Goal: Information Seeking & Learning: Find specific fact

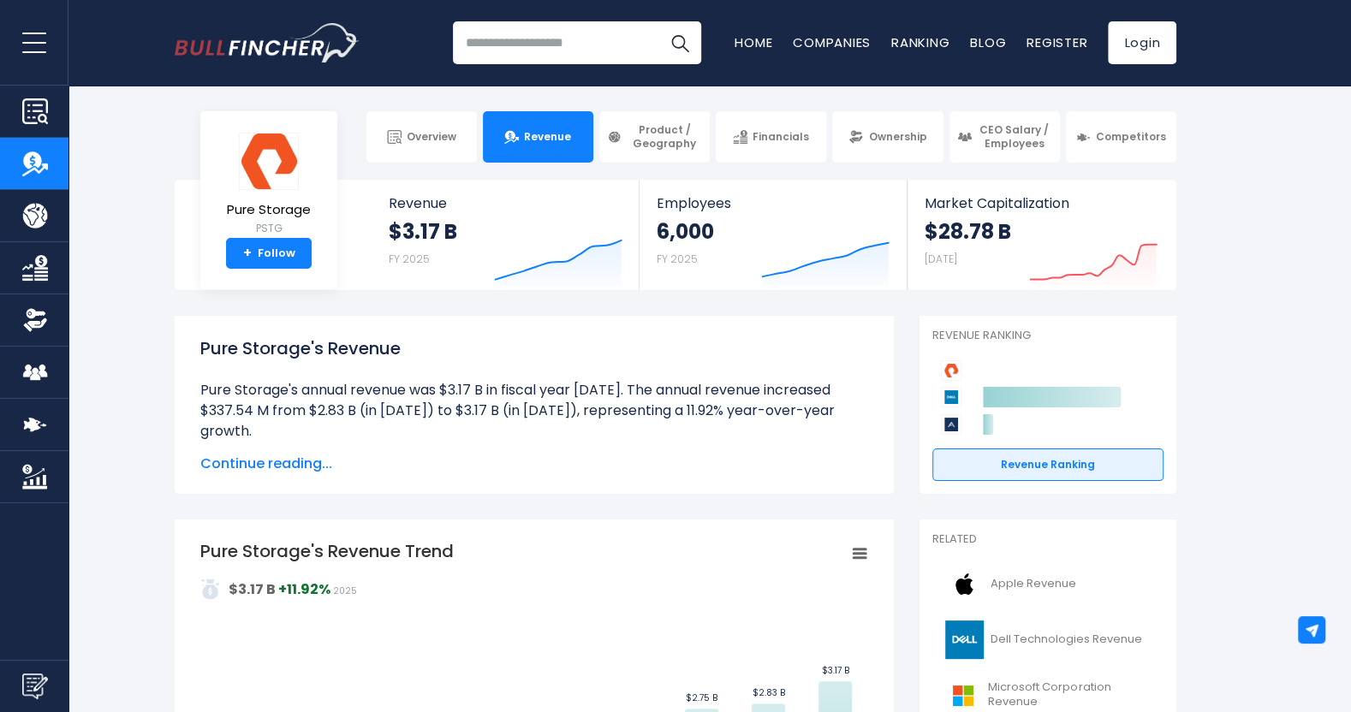
click at [313, 461] on span "Continue reading..." at bounding box center [534, 464] width 668 height 21
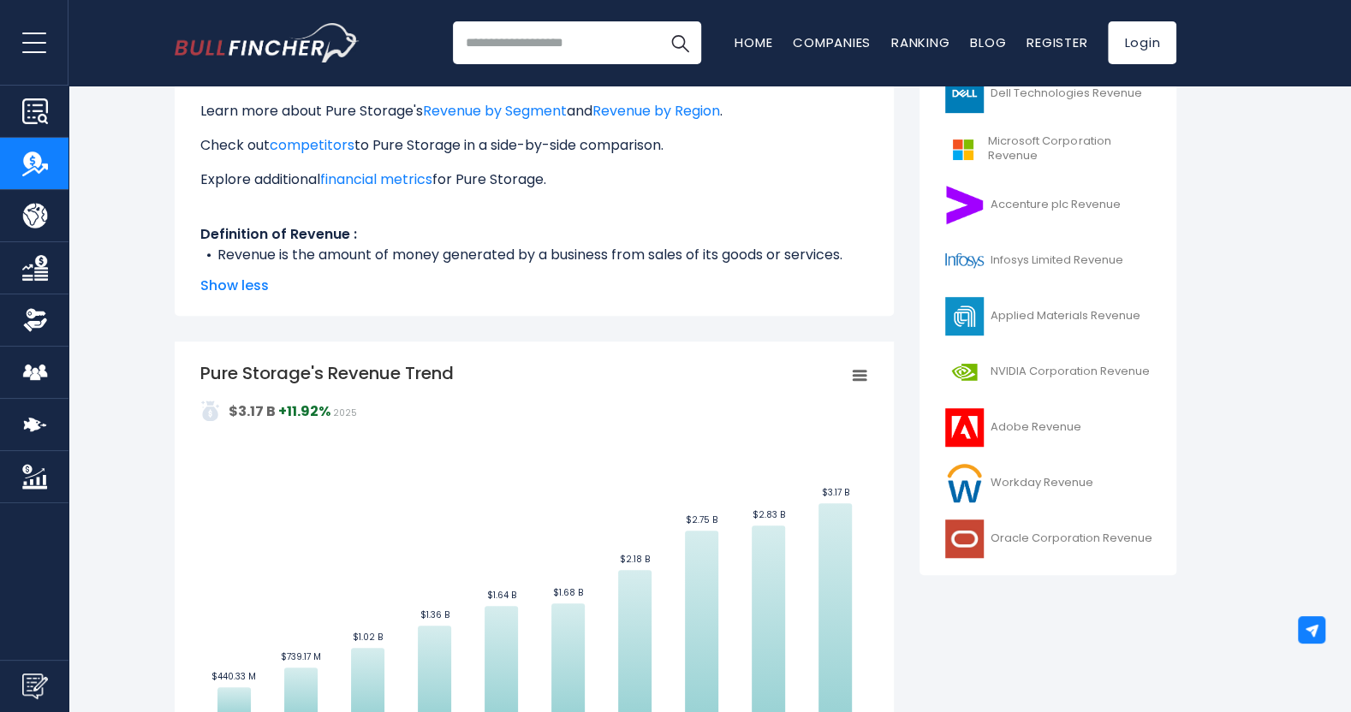
scroll to position [685, 0]
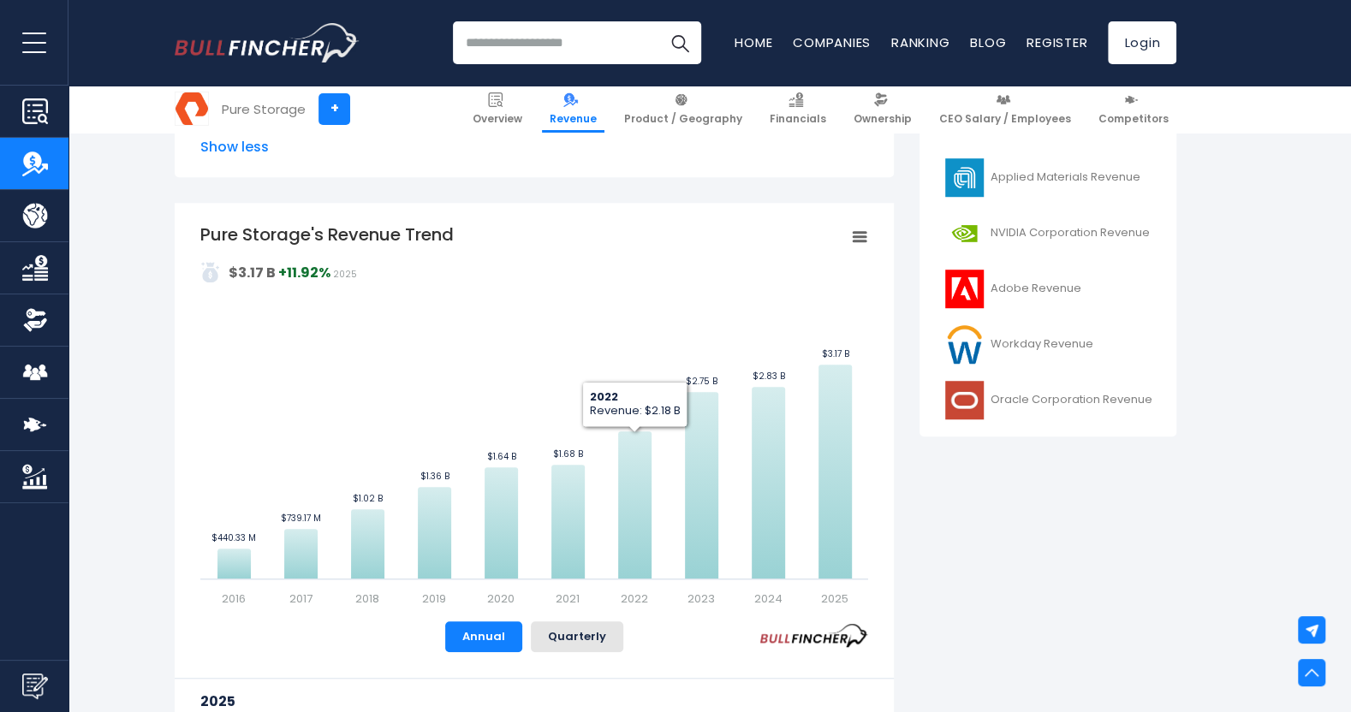
drag, startPoint x: 623, startPoint y: 455, endPoint x: 884, endPoint y: 487, distance: 263.1
click at [884, 487] on div "Pure Storage's Revenue Trend Created with Highcharts 12.1.2 Values Chart contex…" at bounding box center [534, 514] width 719 height 622
click at [598, 639] on button "Quarterly" at bounding box center [577, 636] width 92 height 31
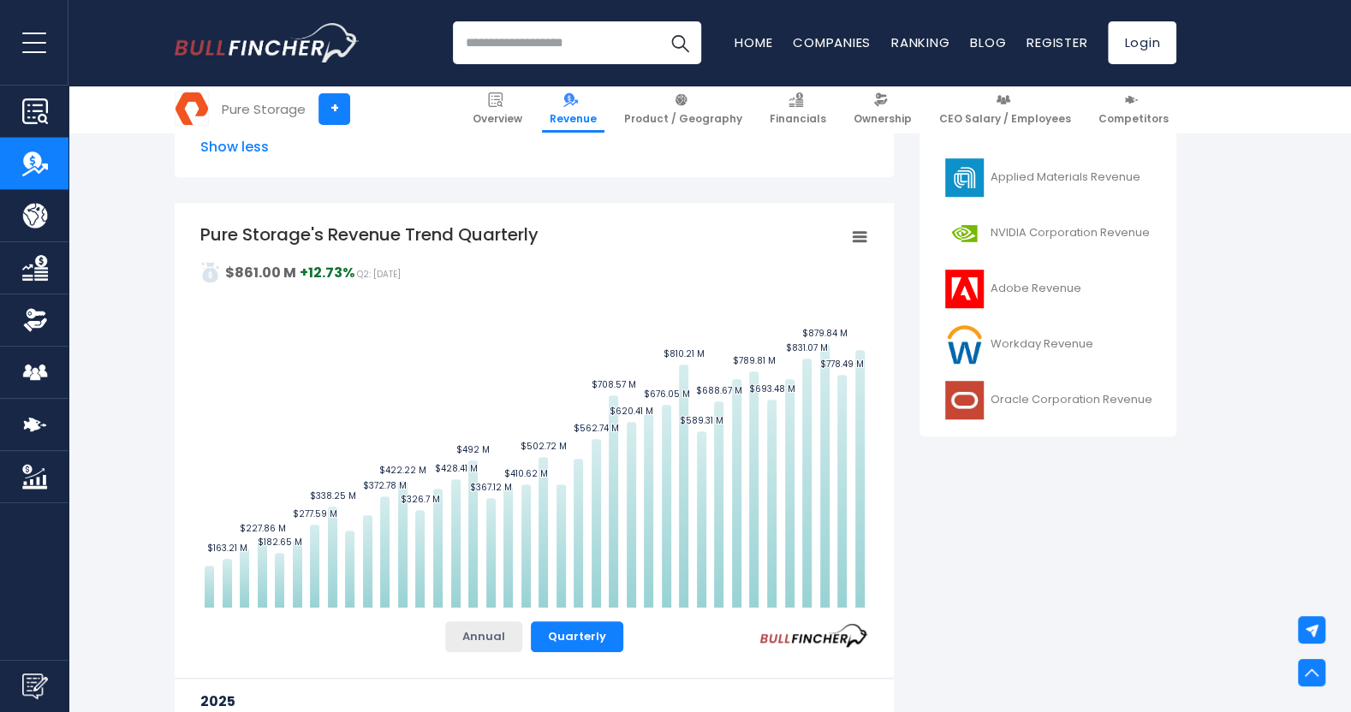
click at [488, 633] on button "Annual" at bounding box center [483, 636] width 77 height 31
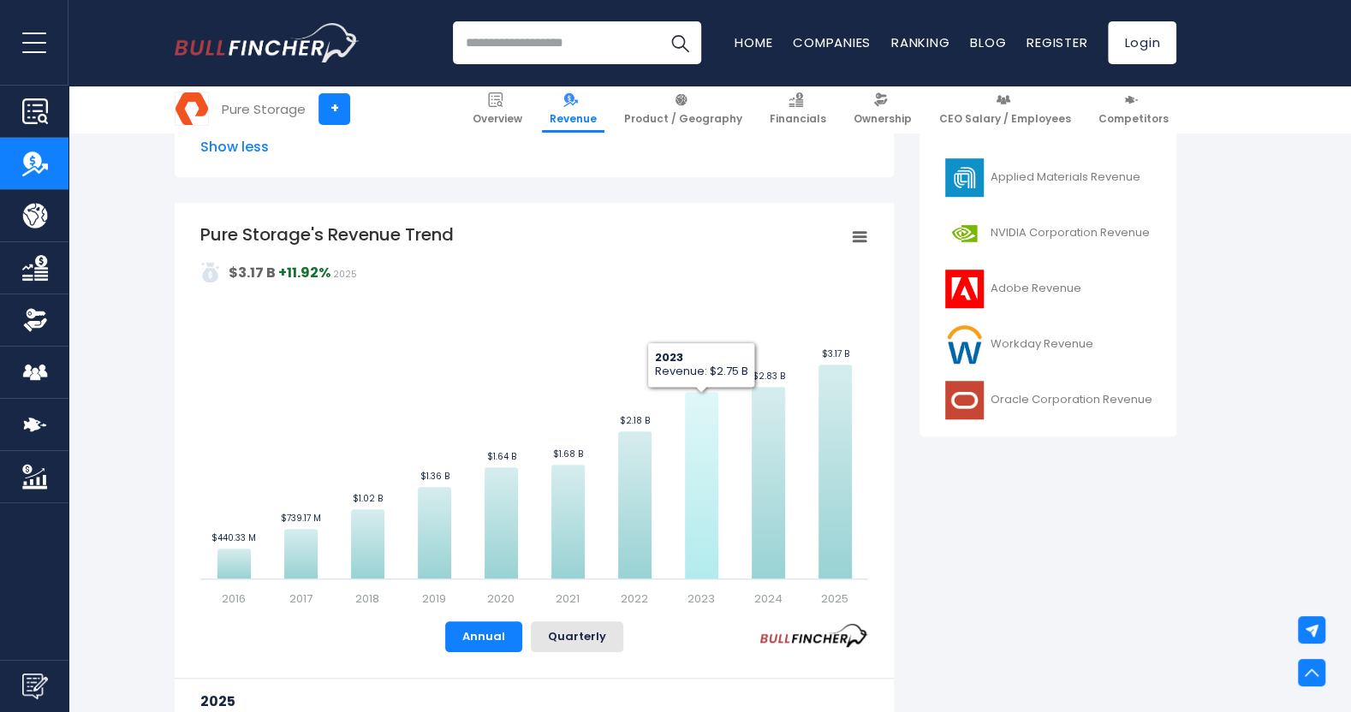
scroll to position [1027, 0]
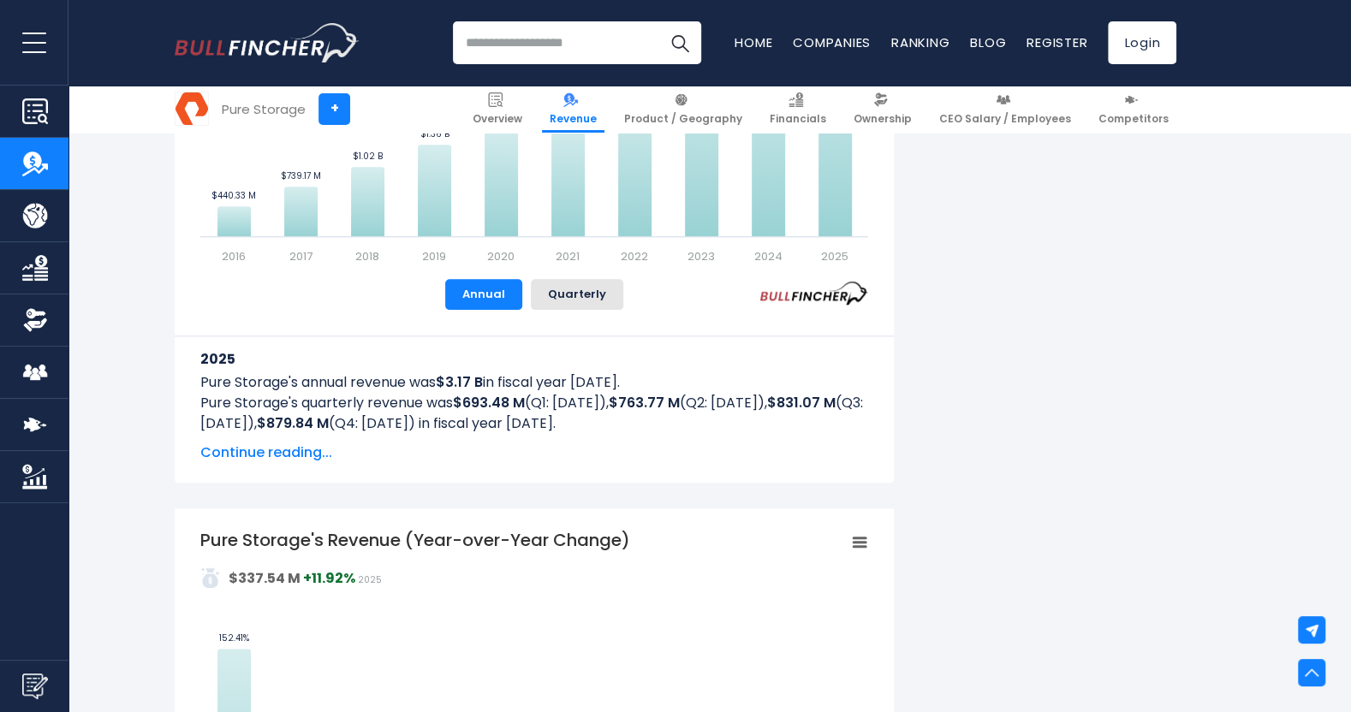
click at [315, 451] on span "Continue reading..." at bounding box center [534, 453] width 668 height 21
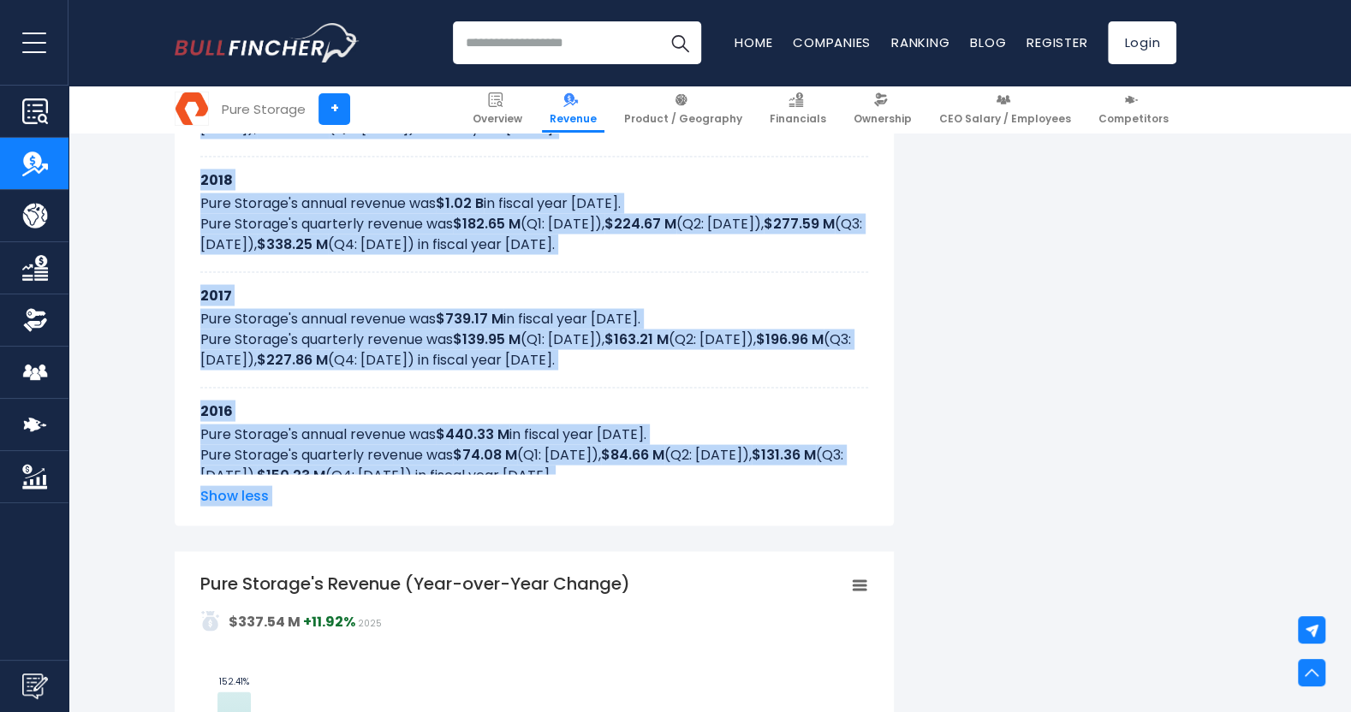
scroll to position [2030, 0]
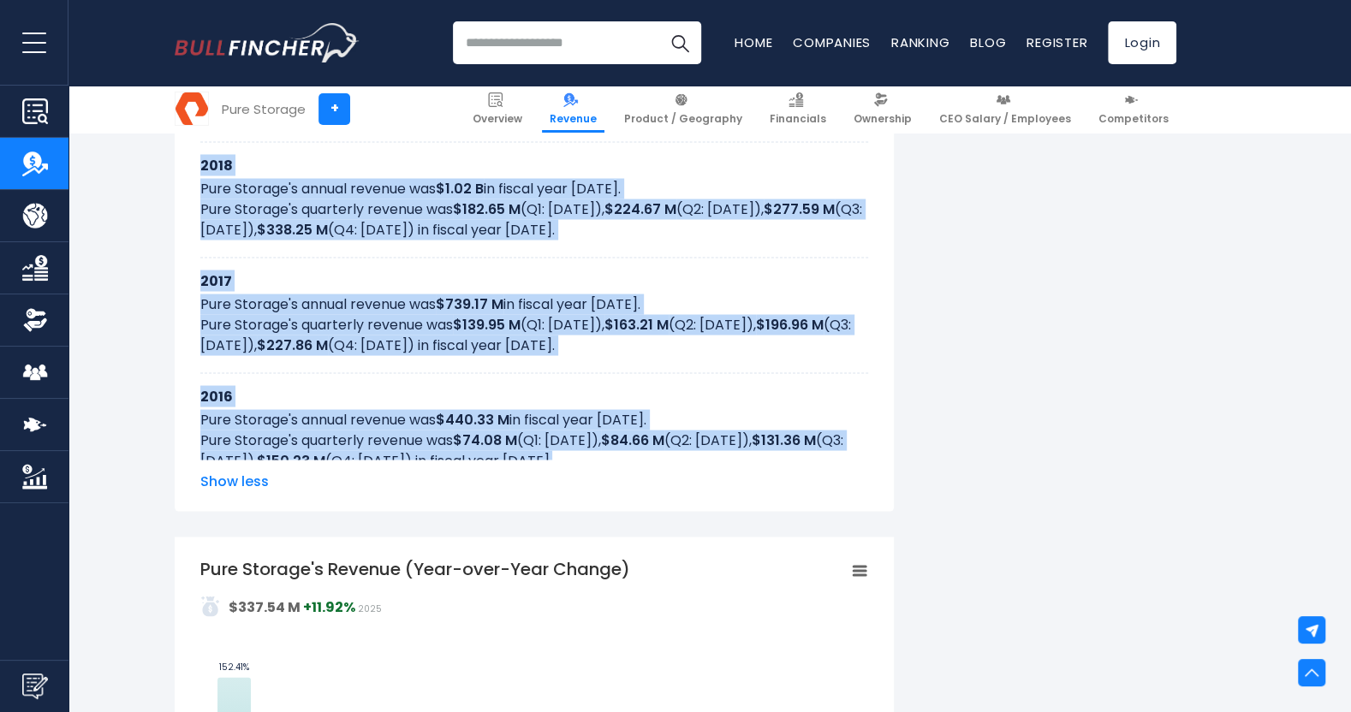
drag, startPoint x: 199, startPoint y: 355, endPoint x: 655, endPoint y: 453, distance: 465.7
copy div "2025 Pure Storage's annual revenue was $3.17 B in fiscal year [DATE]. Pure Stor…"
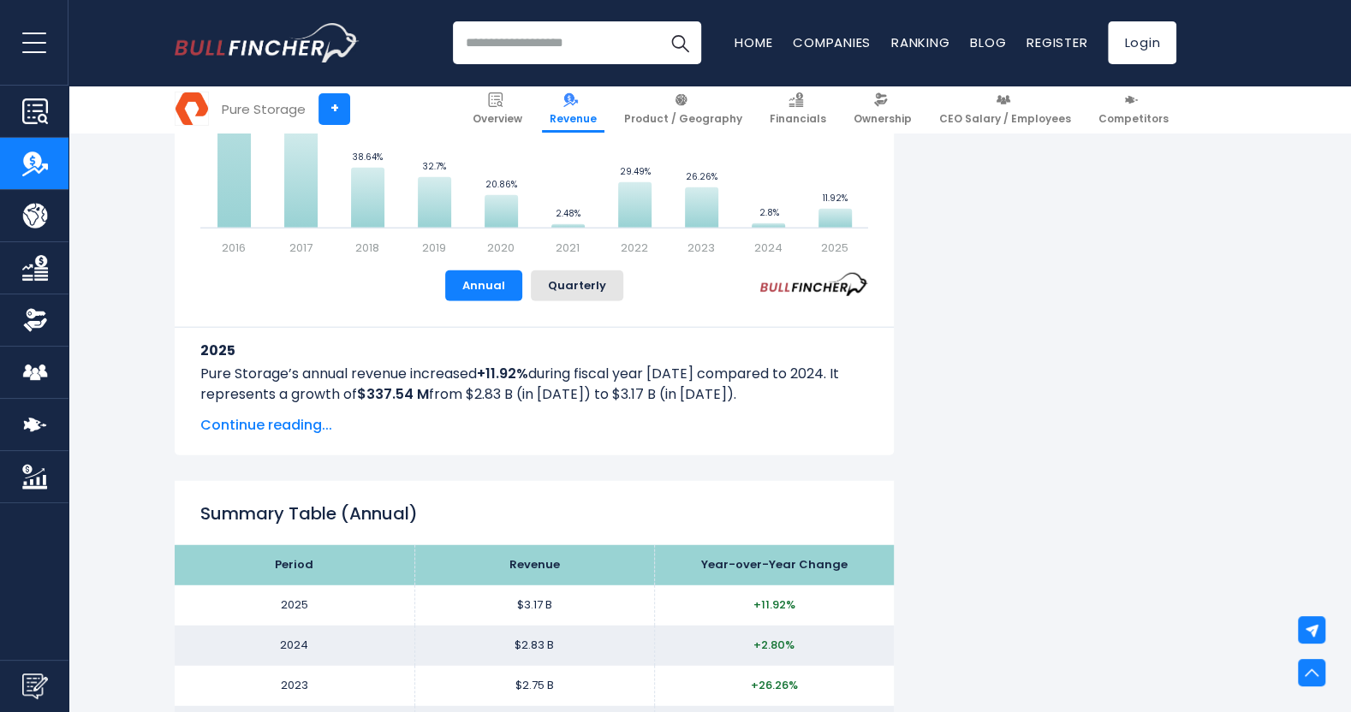
scroll to position [3058, 0]
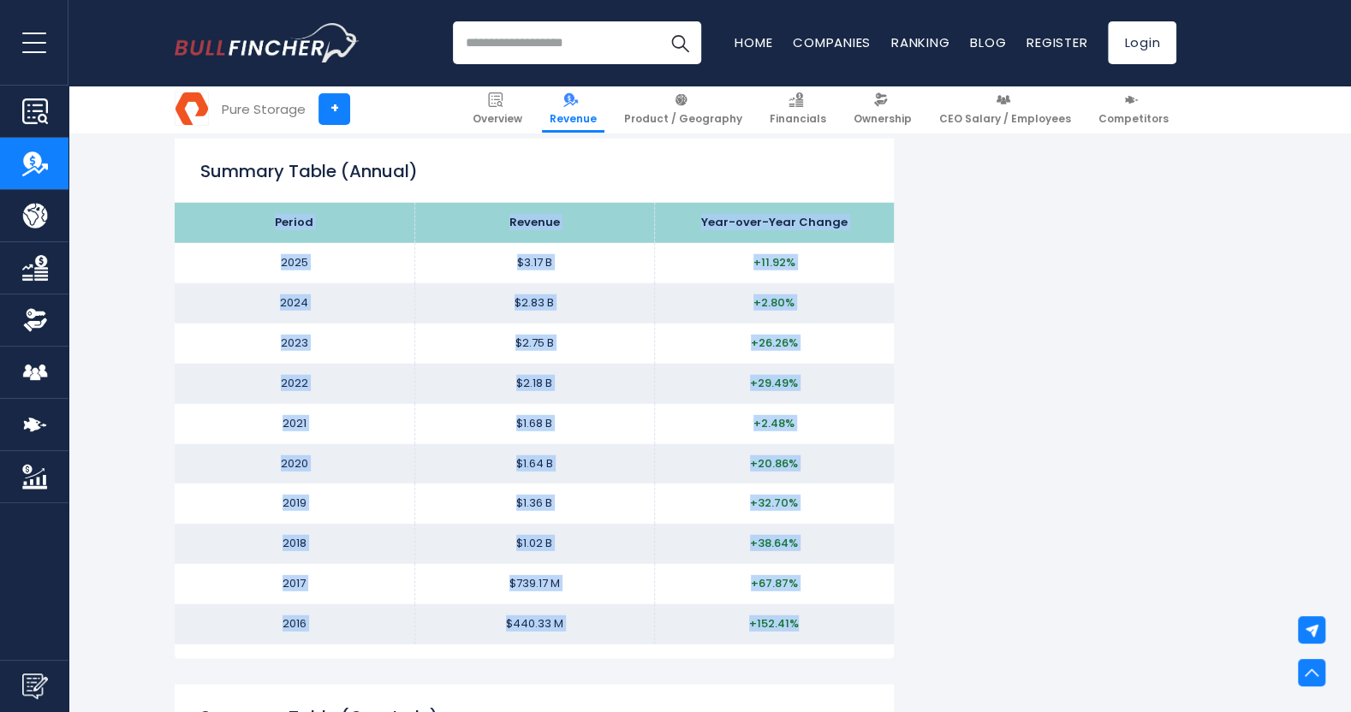
drag, startPoint x: 275, startPoint y: 218, endPoint x: 782, endPoint y: 578, distance: 622.0
click at [807, 625] on tbody "Period Revenue Year-over-Year Change 2025 $3.17 B +11.92% 2024 $2.83 B" at bounding box center [534, 424] width 719 height 442
copy tbody "Period Revenue Year-over-Year Change 2025 $3.17 B +11.92% 2024 $2.83 B +2.80% 2…"
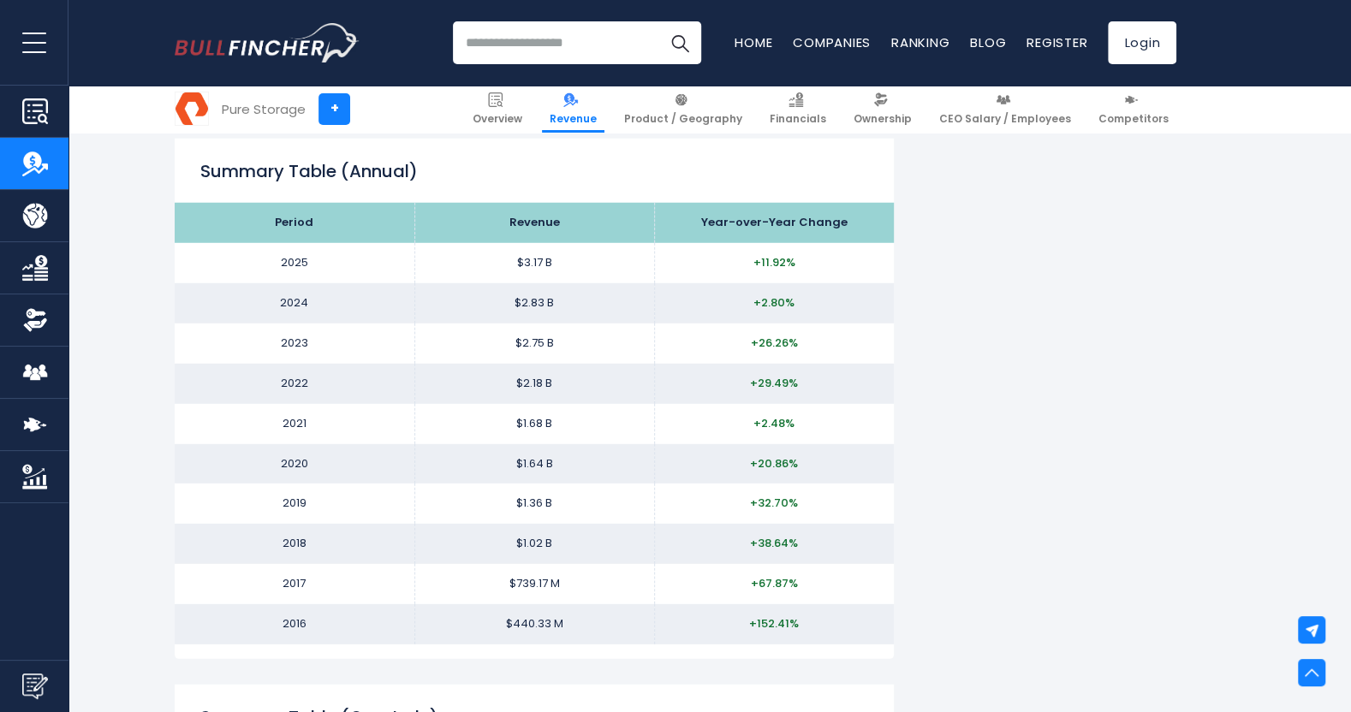
click at [1010, 489] on div "Pure Storage's Revenue Pure Storage's annual revenue was $3.17 B in fiscal year…" at bounding box center [676, 299] width 1002 height 6083
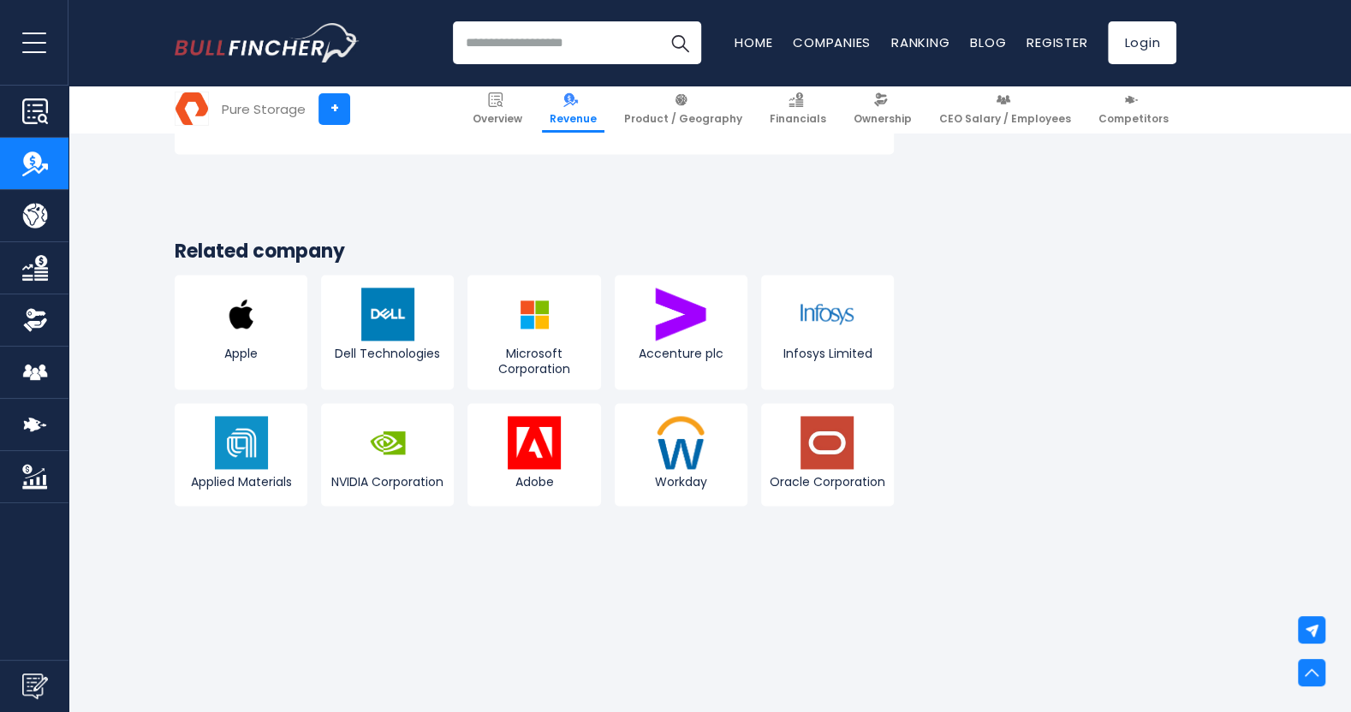
scroll to position [4770, 0]
